Goal: Information Seeking & Learning: Learn about a topic

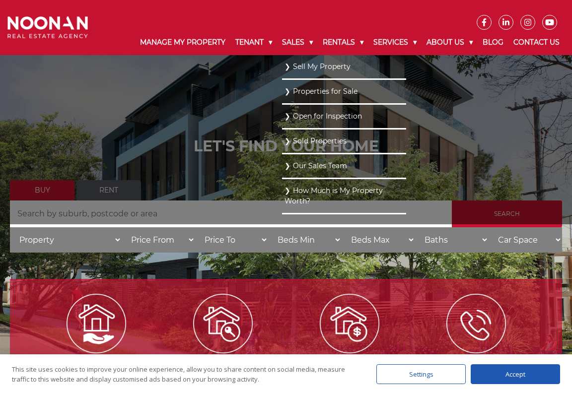
click at [327, 165] on link "Our Sales Team" at bounding box center [343, 165] width 119 height 13
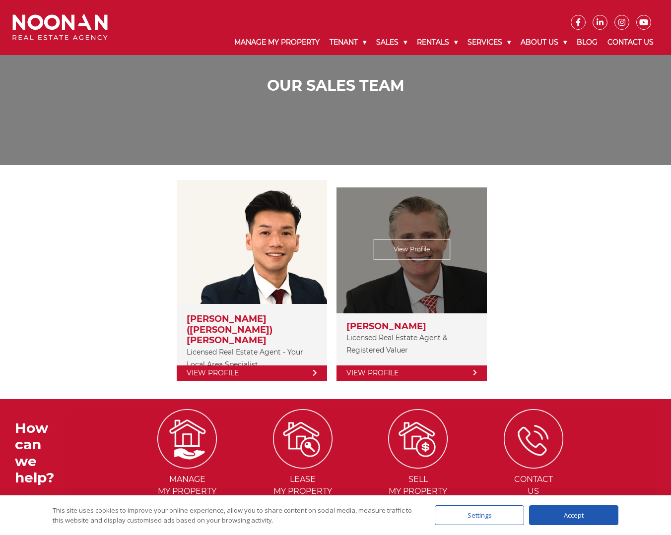
scroll to position [147, 0]
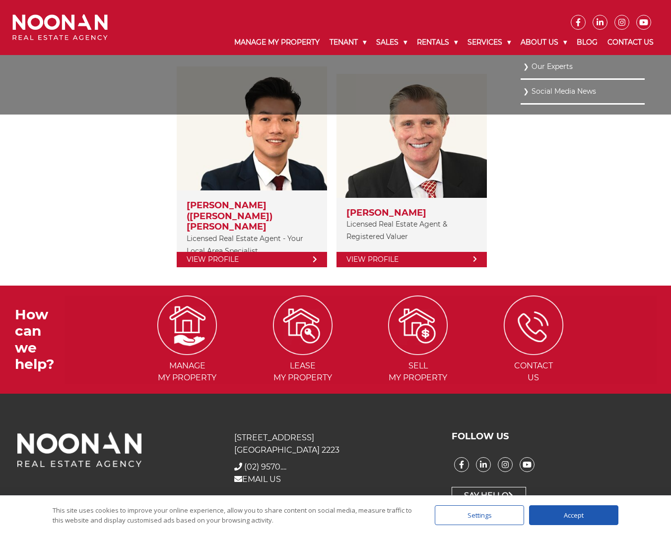
click at [545, 67] on link "Our Experts" at bounding box center [582, 66] width 119 height 13
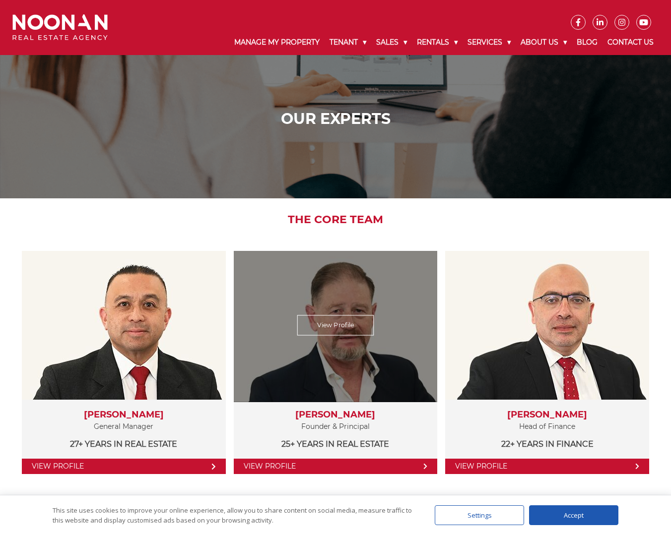
click at [351, 324] on link "View Profile" at bounding box center [335, 326] width 77 height 20
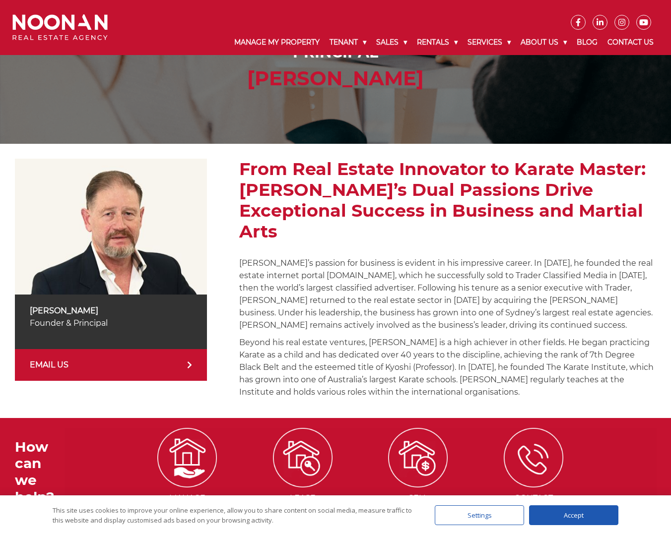
scroll to position [7, 0]
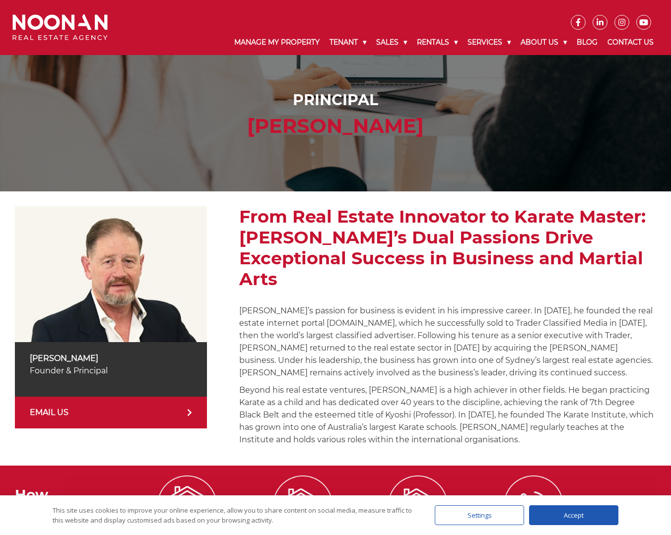
drag, startPoint x: 317, startPoint y: 294, endPoint x: 465, endPoint y: 310, distance: 149.2
click at [467, 309] on p "[PERSON_NAME]’s passion for business is evident in his impressive career. In [D…" at bounding box center [447, 342] width 417 height 74
click at [465, 310] on p "[PERSON_NAME]’s passion for business is evident in his impressive career. In [D…" at bounding box center [447, 342] width 417 height 74
click at [525, 305] on p "[PERSON_NAME]’s passion for business is evident in his impressive career. In [D…" at bounding box center [447, 342] width 417 height 74
drag, startPoint x: 529, startPoint y: 303, endPoint x: 535, endPoint y: 306, distance: 6.7
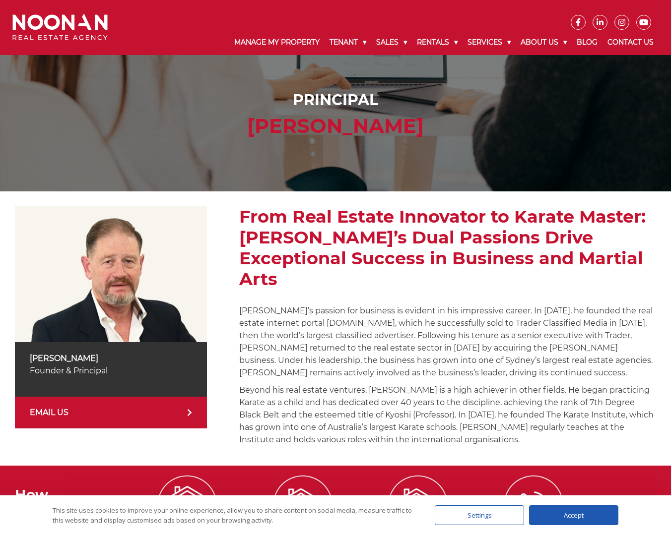
click at [529, 305] on p "[PERSON_NAME]’s passion for business is evident in his impressive career. In [D…" at bounding box center [447, 342] width 417 height 74
drag, startPoint x: 513, startPoint y: 304, endPoint x: 579, endPoint y: 311, distance: 66.8
click at [573, 309] on p "[PERSON_NAME]’s passion for business is evident in his impressive career. In [D…" at bounding box center [447, 342] width 417 height 74
click at [579, 311] on p "[PERSON_NAME]’s passion for business is evident in his impressive career. In [D…" at bounding box center [447, 342] width 417 height 74
drag, startPoint x: 447, startPoint y: 301, endPoint x: 551, endPoint y: 305, distance: 103.8
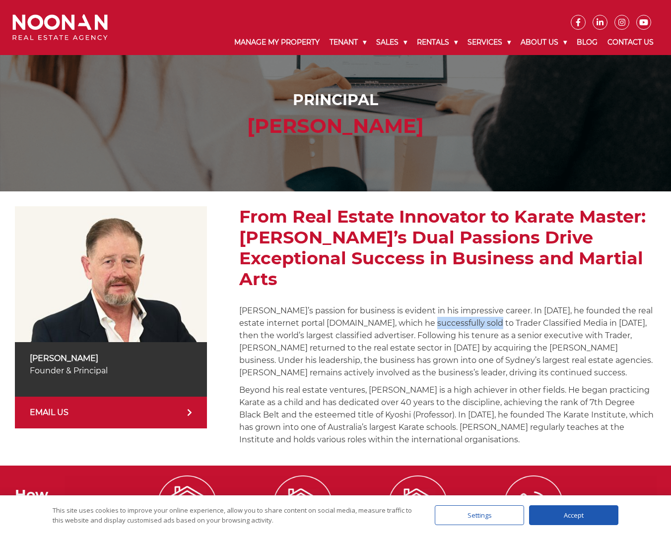
click at [533, 305] on p "[PERSON_NAME]’s passion for business is evident in his impressive career. In [D…" at bounding box center [447, 342] width 417 height 74
click at [551, 305] on p "[PERSON_NAME]’s passion for business is evident in his impressive career. In [D…" at bounding box center [447, 342] width 417 height 74
drag, startPoint x: 492, startPoint y: 303, endPoint x: 565, endPoint y: 306, distance: 73.0
click at [560, 306] on p "[PERSON_NAME]’s passion for business is evident in his impressive career. In [D…" at bounding box center [447, 342] width 417 height 74
drag, startPoint x: 568, startPoint y: 307, endPoint x: 591, endPoint y: 310, distance: 23.5
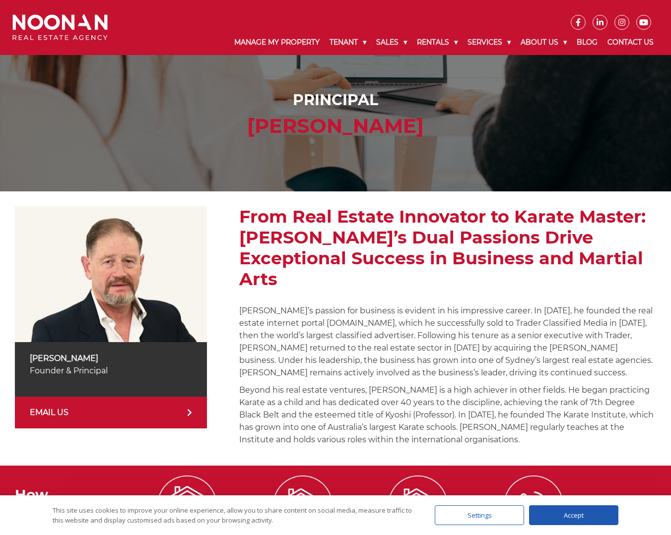
click at [570, 307] on p "[PERSON_NAME]’s passion for business is evident in his impressive career. In [D…" at bounding box center [447, 342] width 417 height 74
click at [598, 307] on p "[PERSON_NAME]’s passion for business is evident in his impressive career. In [D…" at bounding box center [447, 342] width 417 height 74
drag, startPoint x: 362, startPoint y: 314, endPoint x: 408, endPoint y: 314, distance: 46.6
click at [399, 314] on p "[PERSON_NAME]’s passion for business is evident in his impressive career. In [D…" at bounding box center [447, 342] width 417 height 74
click at [409, 314] on p "[PERSON_NAME]’s passion for business is evident in his impressive career. In [D…" at bounding box center [447, 342] width 417 height 74
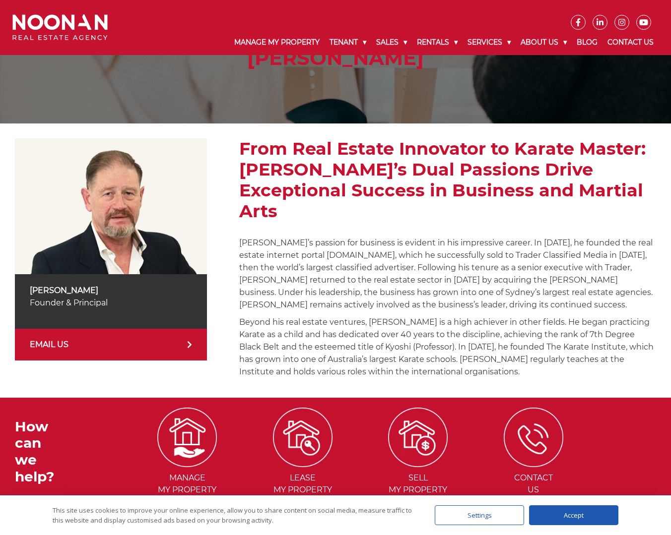
scroll to position [76, 0]
